Goal: Task Accomplishment & Management: Complete application form

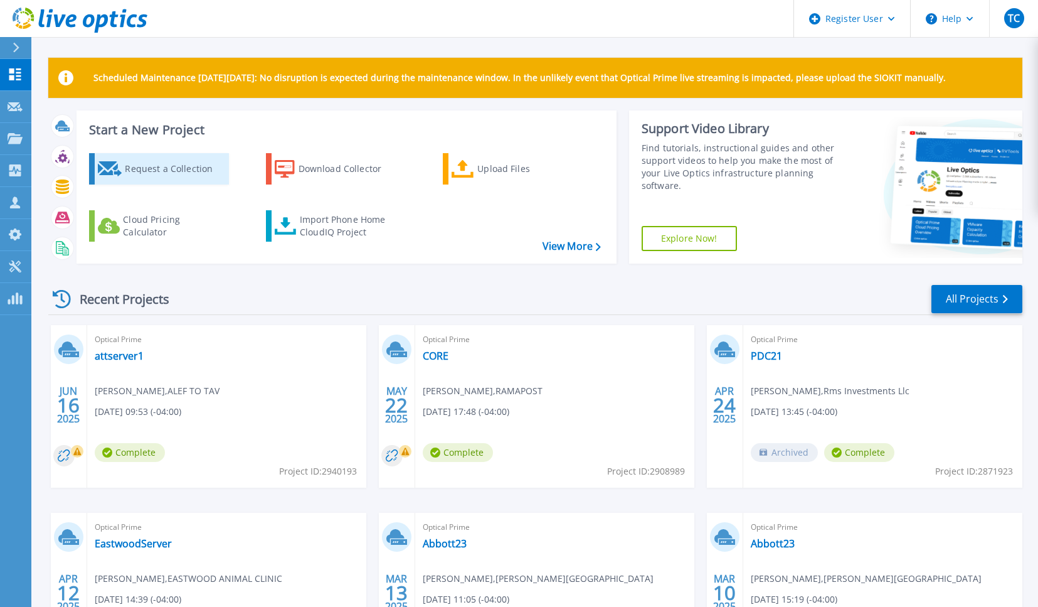
click at [143, 164] on div "Request a Collection" at bounding box center [175, 168] width 100 height 25
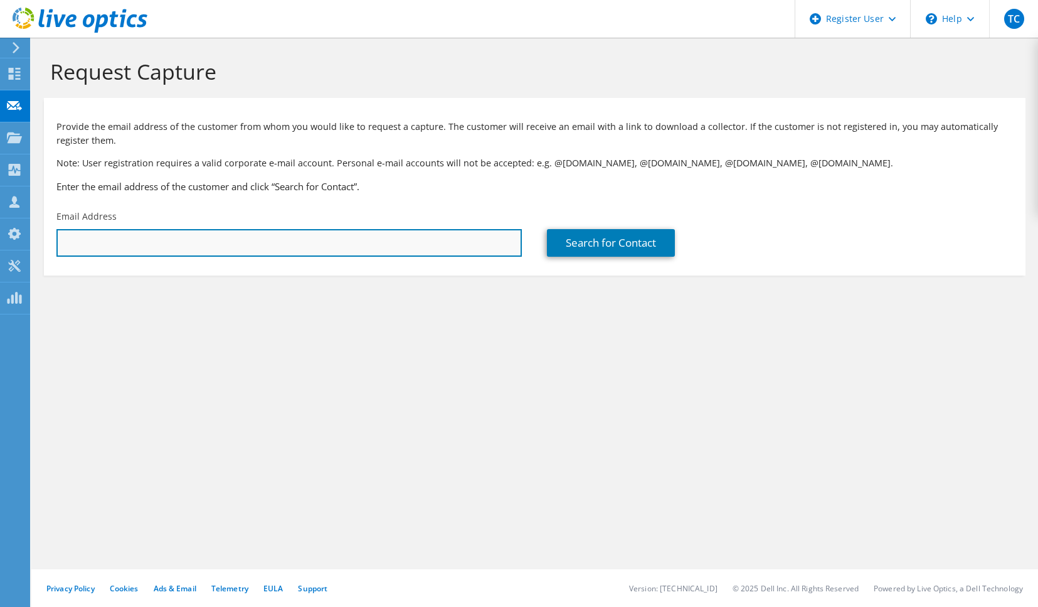
click at [370, 233] on input "text" at bounding box center [288, 243] width 465 height 28
paste input "[EMAIL_ADDRESS][DOMAIN_NAME]"
type input "[EMAIL_ADDRESS][DOMAIN_NAME]"
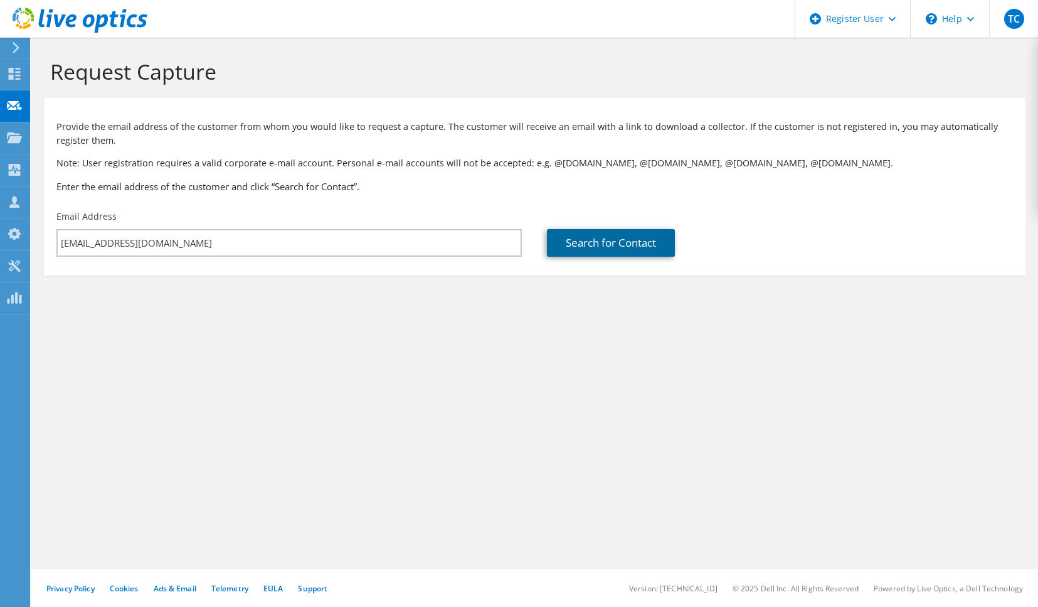
click at [613, 245] on link "Search for Contact" at bounding box center [611, 243] width 128 height 28
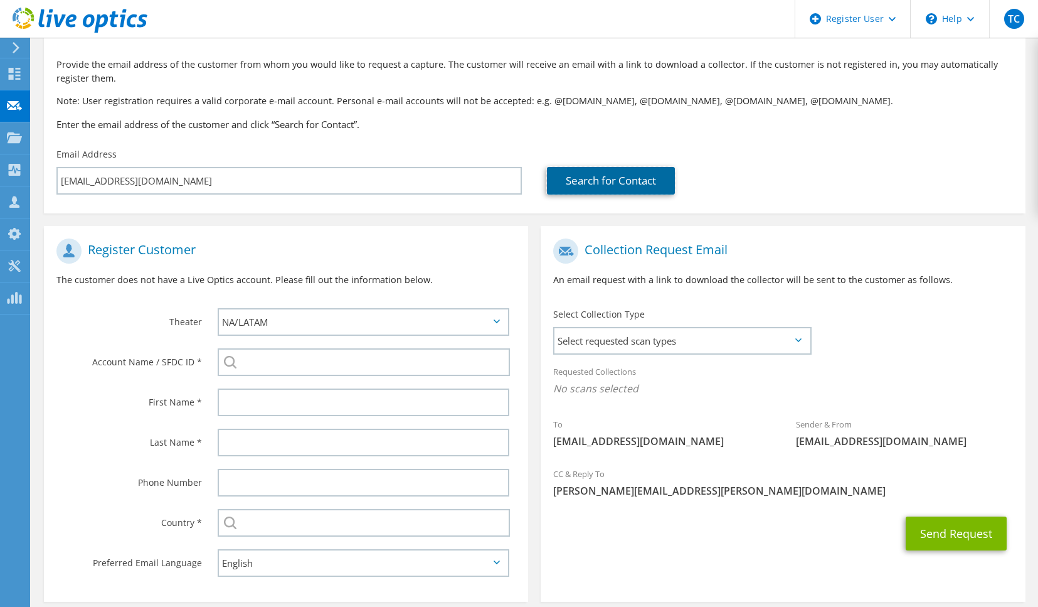
scroll to position [120, 0]
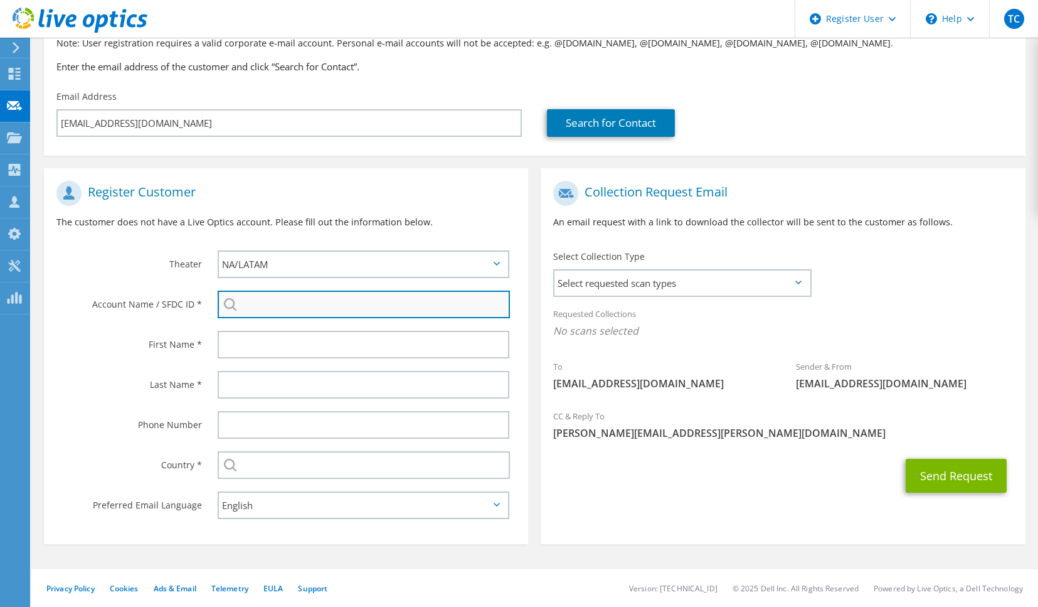
click at [293, 310] on input "search" at bounding box center [364, 304] width 292 height 28
paste input "3594869840"
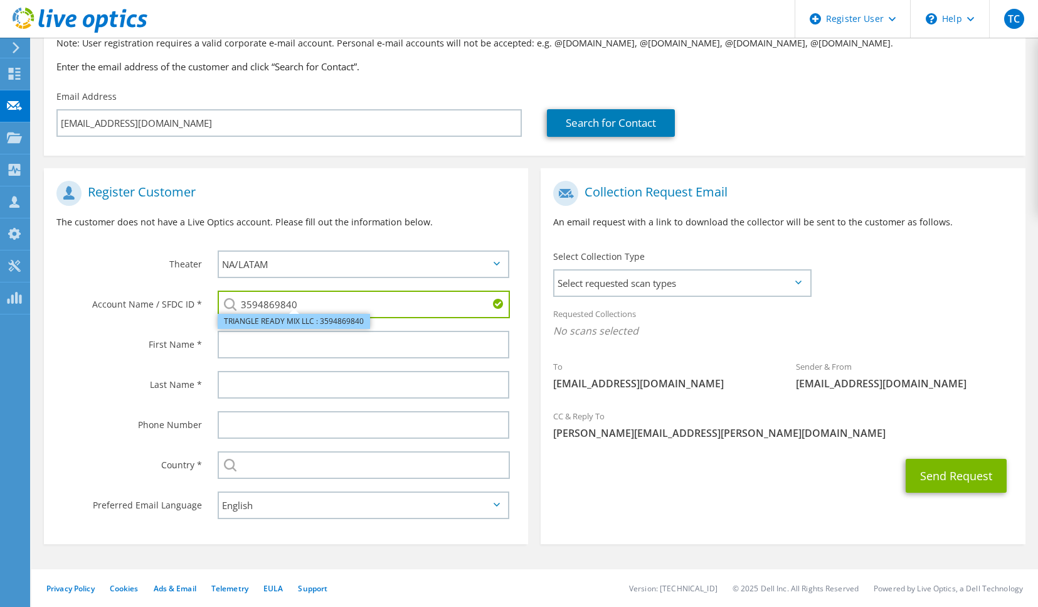
click at [275, 325] on li "TRIANGLE READY MIX LLC : 3594869840" at bounding box center [294, 321] width 152 height 15
type input "TRIANGLE READY MIX LLC : 3594869840"
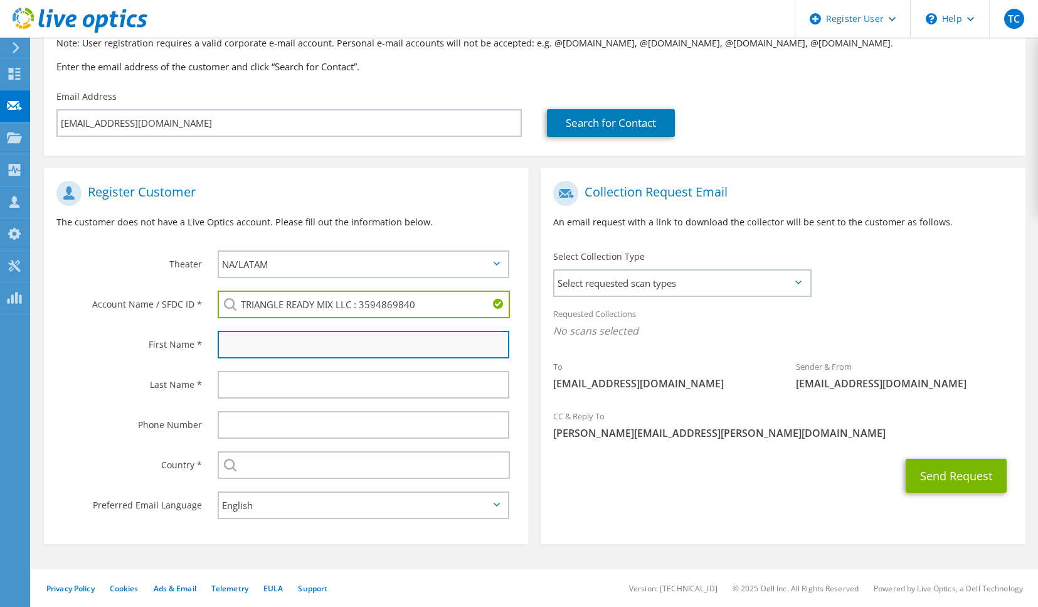
click at [243, 341] on input "text" at bounding box center [364, 345] width 292 height 28
paste input "[PERSON_NAME]"
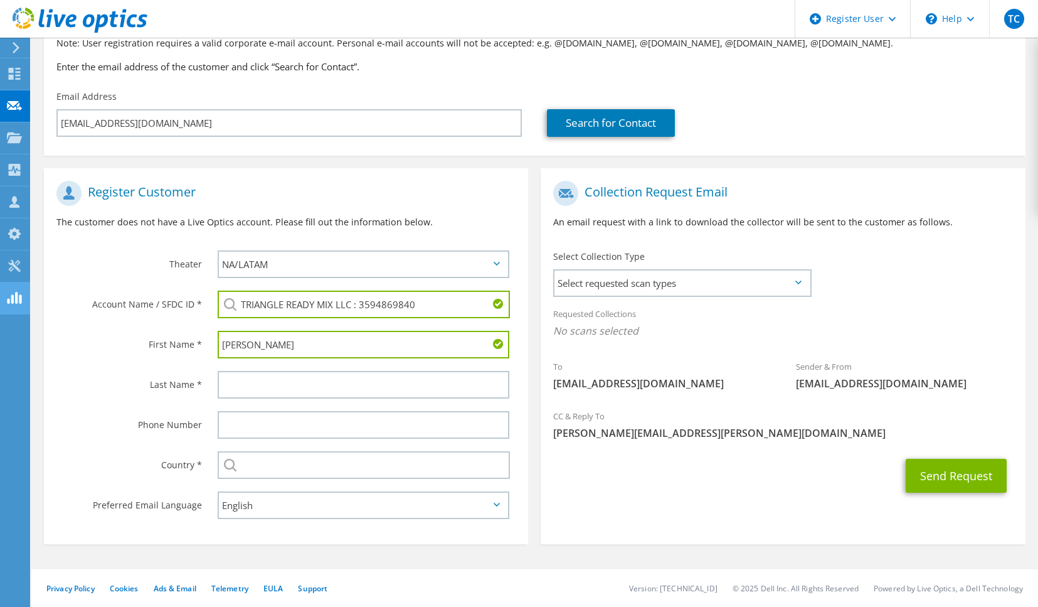
type input "[PERSON_NAME]"
click at [253, 383] on input "text" at bounding box center [364, 385] width 292 height 28
paste input "[PERSON_NAME]"
type input "[PERSON_NAME]"
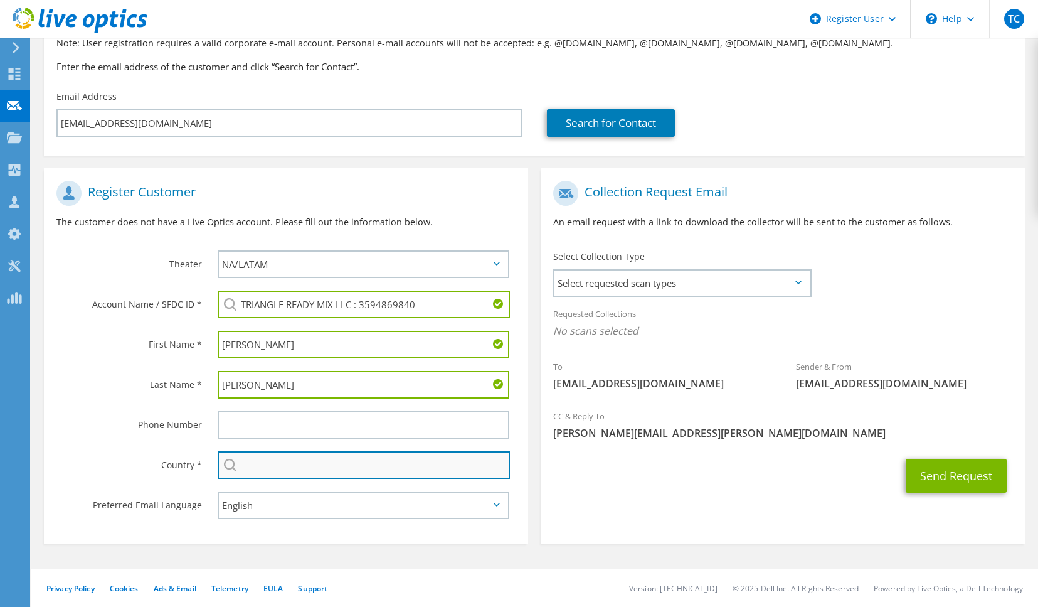
click at [299, 474] on input "text" at bounding box center [364, 465] width 292 height 28
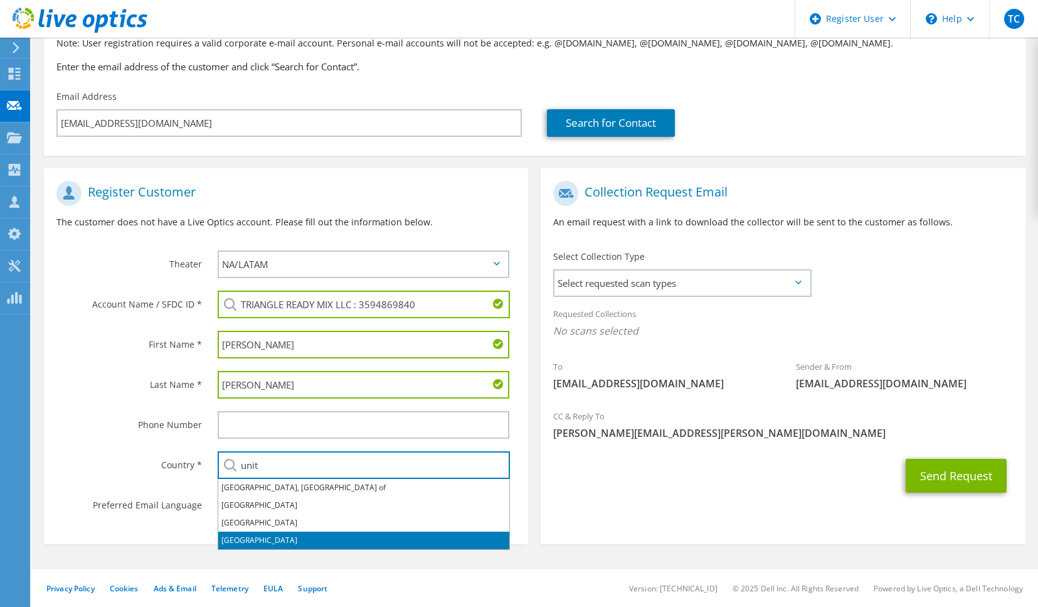
click at [275, 537] on li "[GEOGRAPHIC_DATA]" at bounding box center [363, 540] width 291 height 18
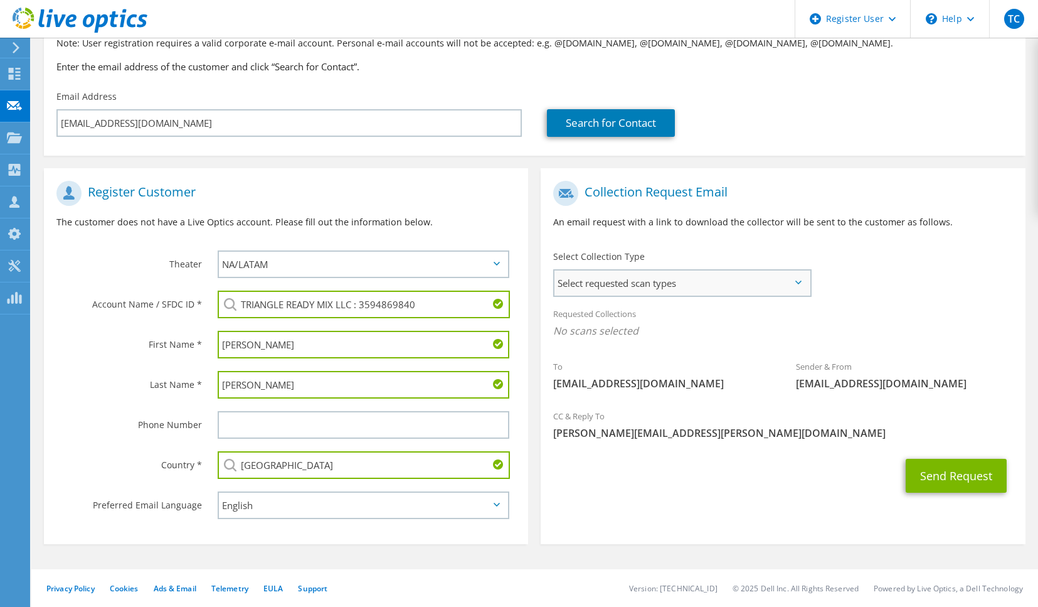
type input "[GEOGRAPHIC_DATA]"
click at [628, 293] on span "Select requested scan types" at bounding box center [681, 282] width 255 height 25
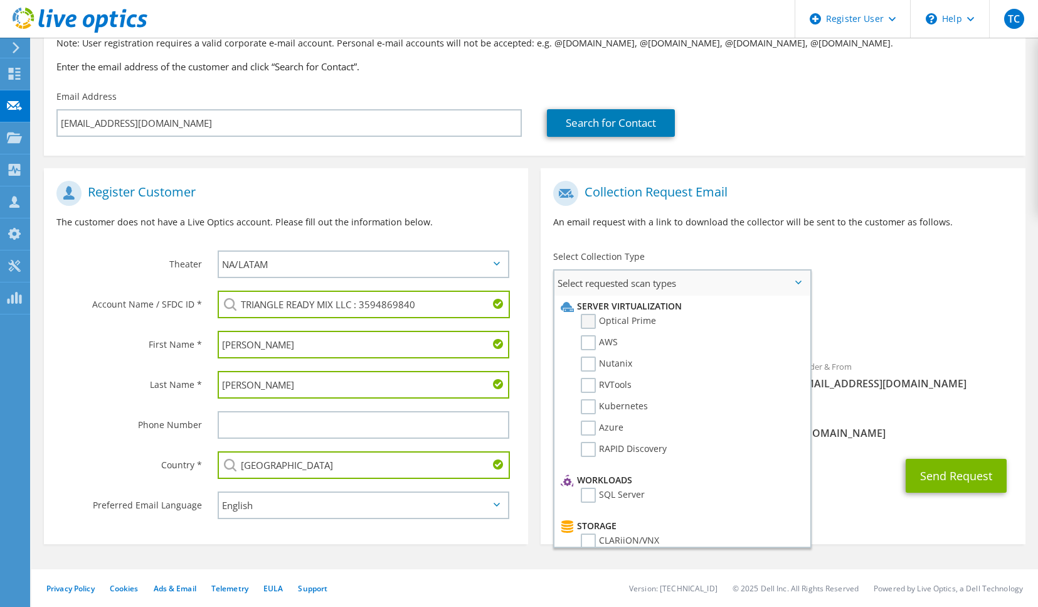
click at [629, 317] on label "Optical Prime" at bounding box center [618, 321] width 75 height 15
click at [0, 0] on input "Optical Prime" at bounding box center [0, 0] width 0 height 0
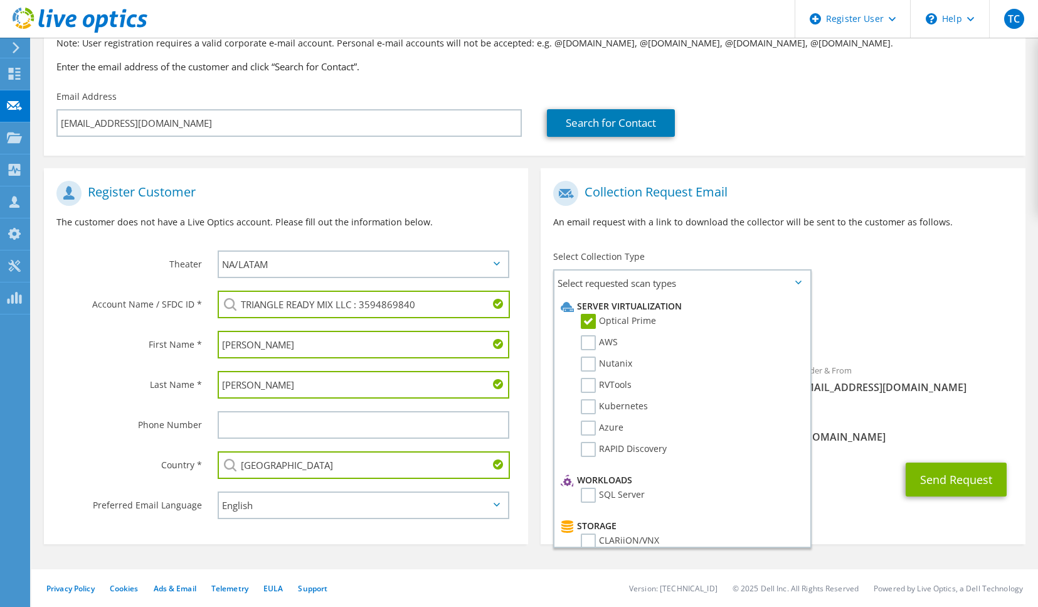
click at [919, 309] on div "Requested Collections No scans selected Optical Prime" at bounding box center [783, 325] width 484 height 50
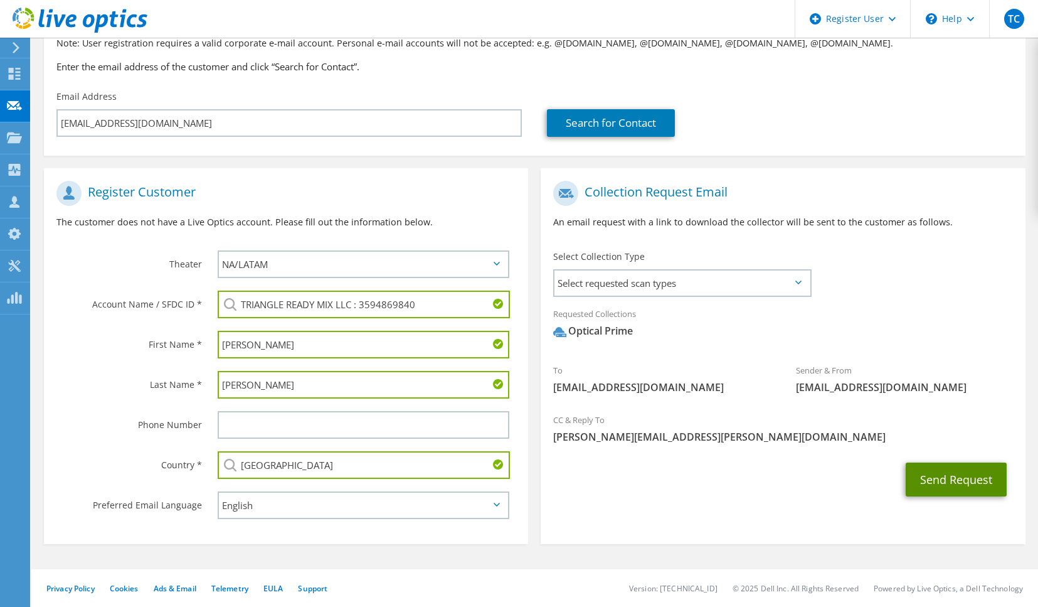
click at [966, 486] on button "Send Request" at bounding box center [956, 479] width 101 height 34
